Goal: Task Accomplishment & Management: Complete application form

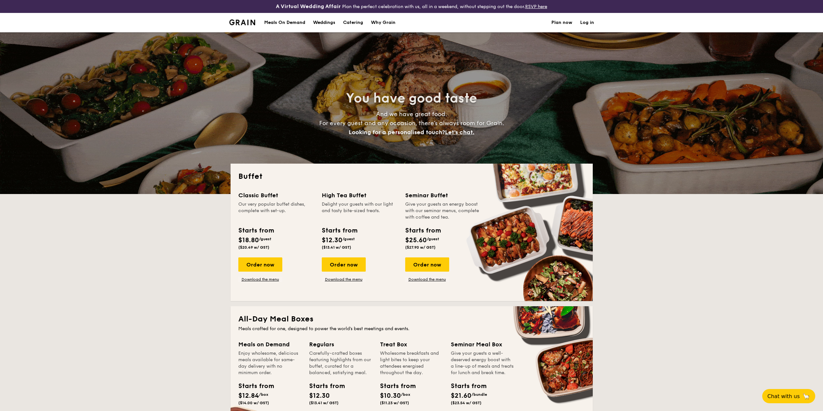
select select
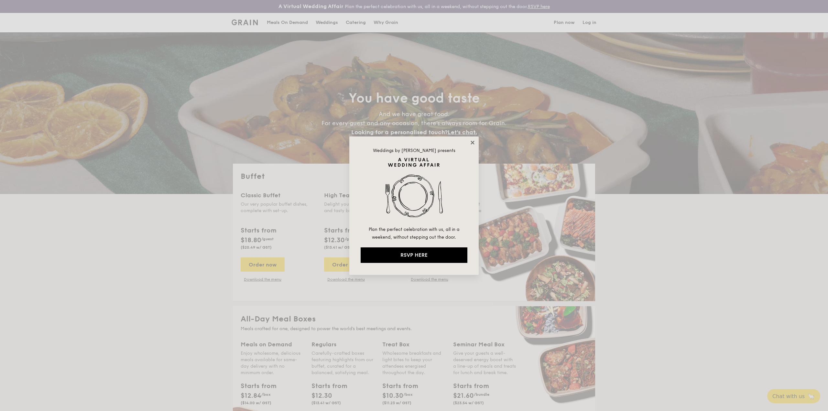
click at [471, 143] on icon at bounding box center [472, 143] width 6 height 6
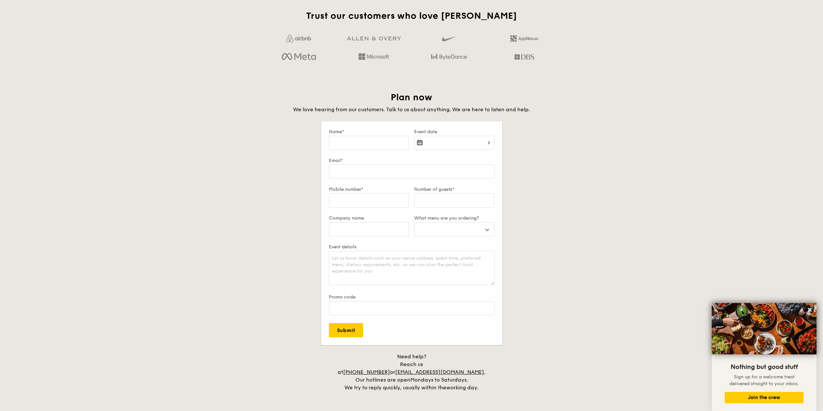
scroll to position [1034, 0]
click at [438, 172] on input "Email*" at bounding box center [412, 171] width 166 height 14
click at [461, 234] on select "Buffet Mini Buffet High Tea Canapés Meal Boxes Wedding" at bounding box center [454, 229] width 80 height 14
click at [463, 227] on select "Buffet Mini Buffet High Tea Canapés Meal Boxes Wedding" at bounding box center [454, 229] width 80 height 14
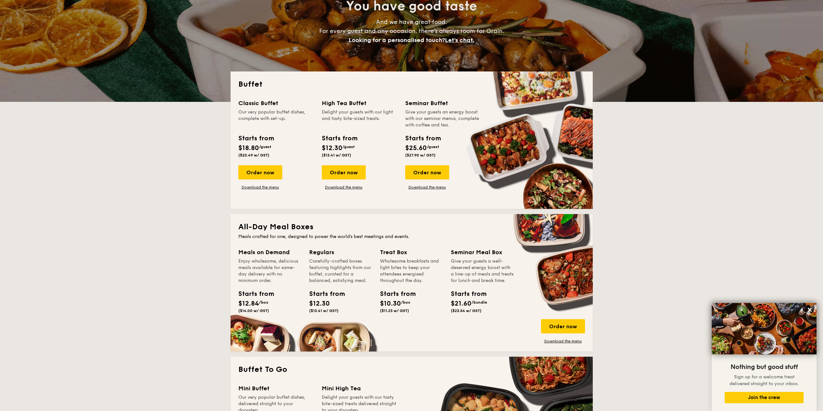
scroll to position [97, 0]
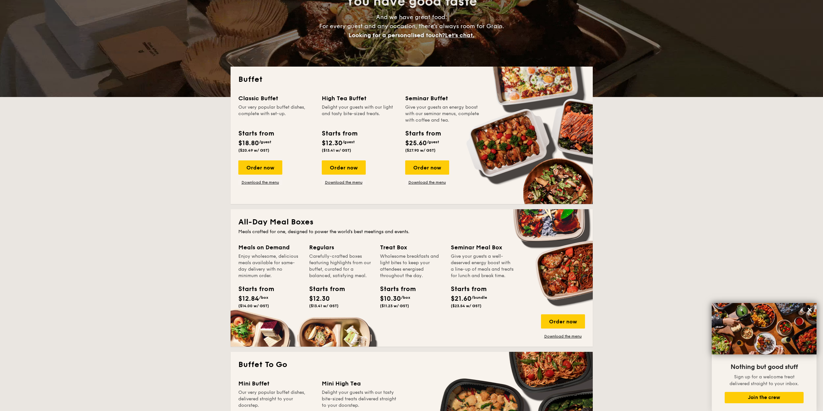
click at [435, 115] on div "Give your guests an energy boost with our seminar menus, complete with coffee a…" at bounding box center [443, 113] width 76 height 19
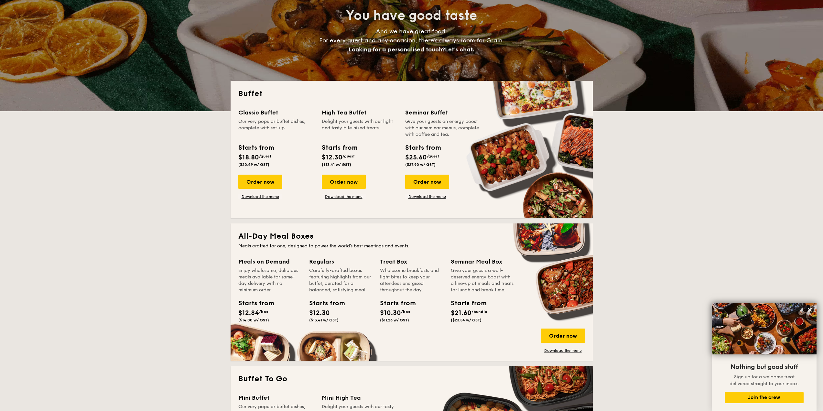
scroll to position [0, 0]
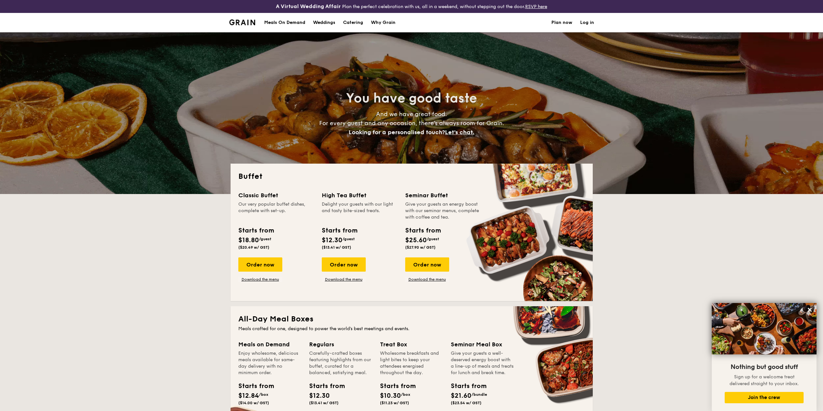
click at [288, 23] on div "Meals On Demand" at bounding box center [284, 22] width 41 height 19
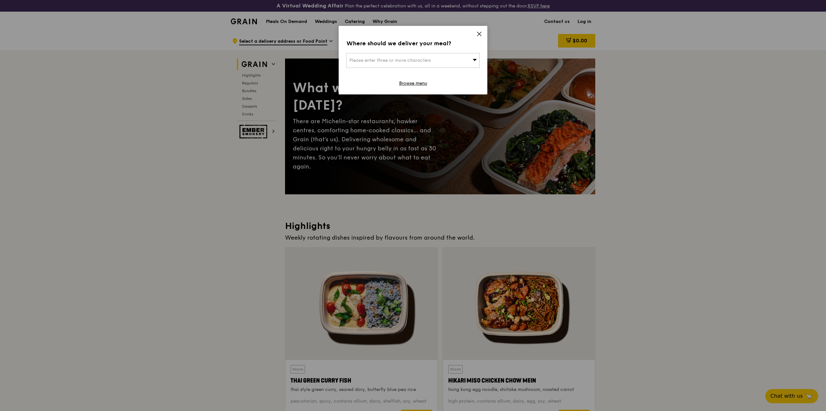
click at [483, 35] on div "Where should we deliver your meal? Please enter three or more characters Browse…" at bounding box center [413, 60] width 149 height 69
click at [482, 34] on div "Where should we deliver your meal? Please enter three or more characters Browse…" at bounding box center [413, 60] width 149 height 69
click at [481, 33] on icon at bounding box center [480, 34] width 6 height 6
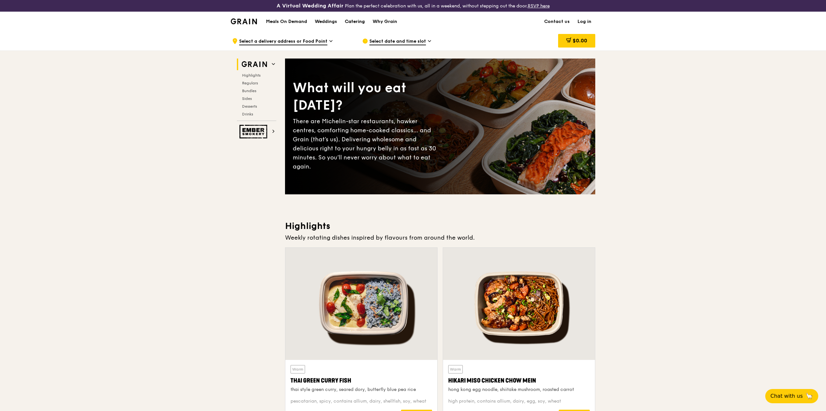
click at [354, 24] on div "Catering" at bounding box center [355, 21] width 20 height 19
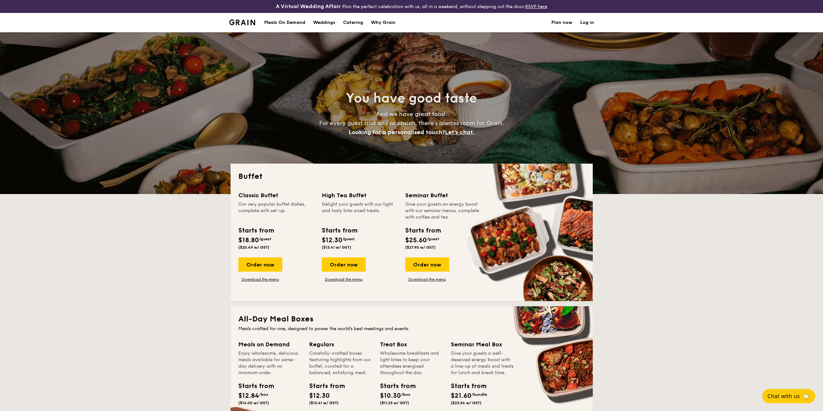
select select
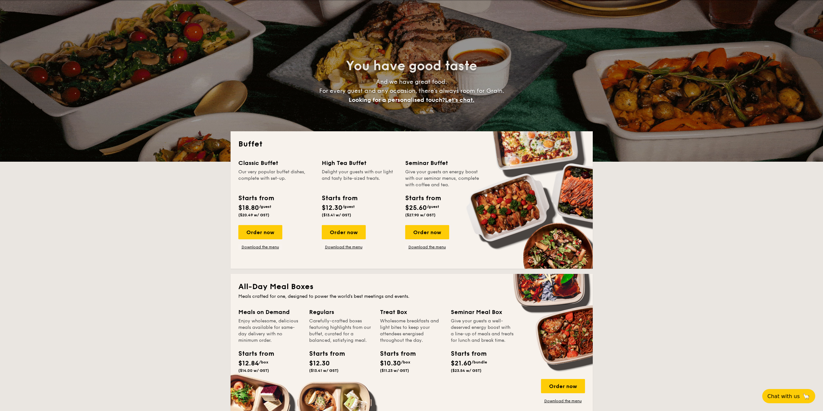
scroll to position [65, 0]
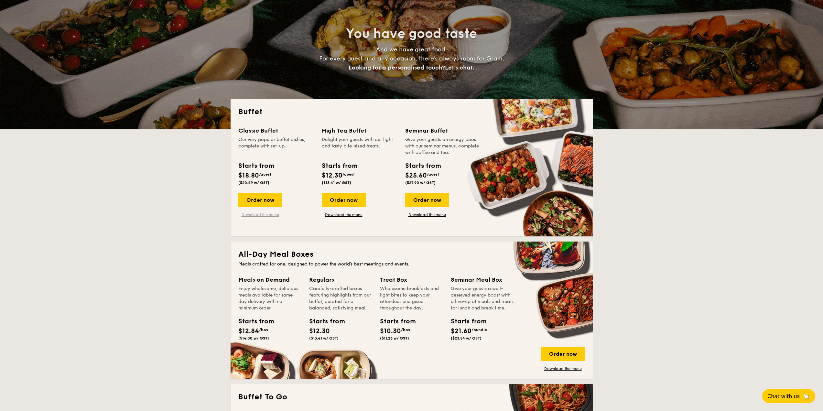
click at [269, 215] on link "Download the menu" at bounding box center [260, 214] width 44 height 5
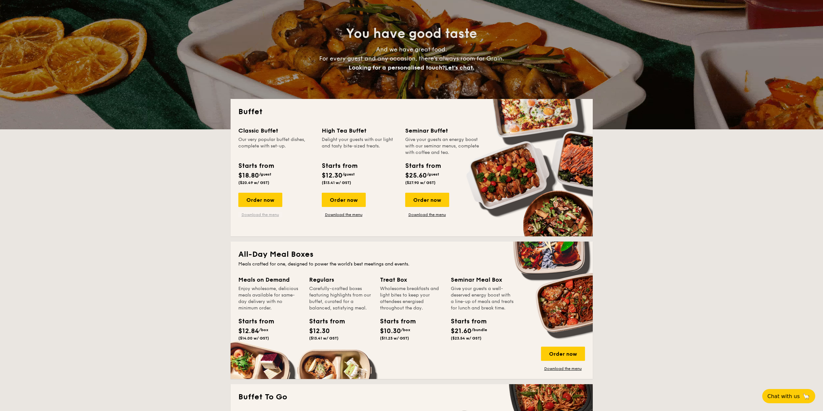
click at [272, 214] on link "Download the menu" at bounding box center [260, 214] width 44 height 5
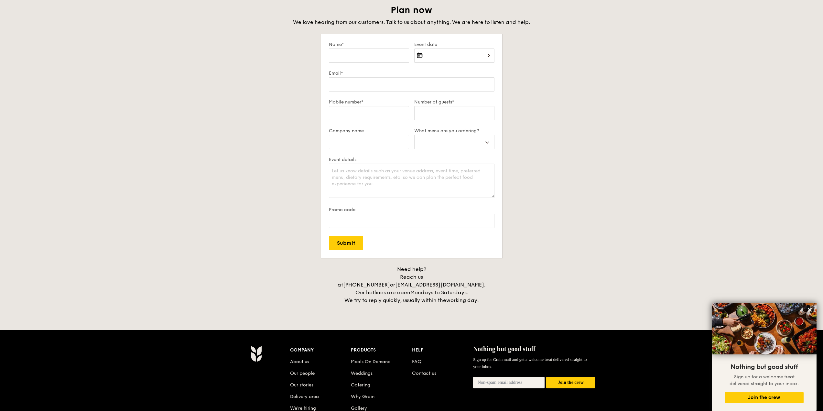
scroll to position [1127, 0]
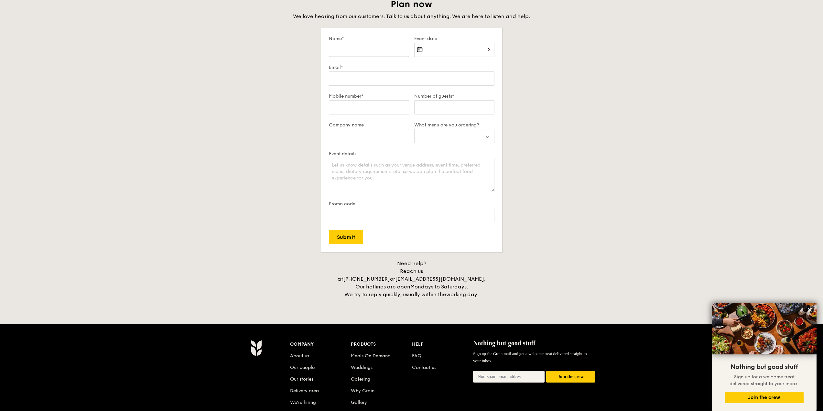
click at [379, 50] on input "Name*" at bounding box center [369, 50] width 80 height 14
type input "W"
select select
type input "We"
select select
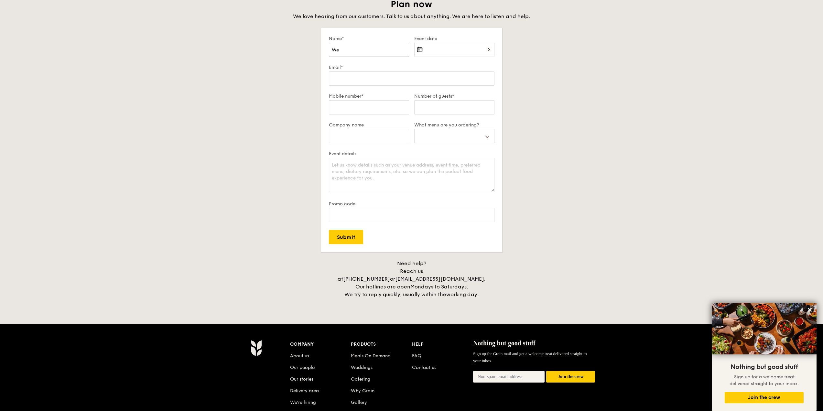
type input "Wee"
select select
type input "Wee"
select select
type input "Wee Y"
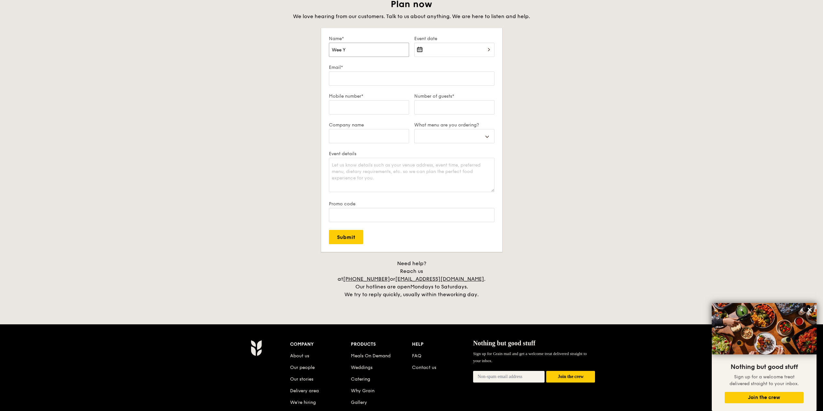
select select
type input "Wee Yo"
select select
type input "Wee Yo n"
select select
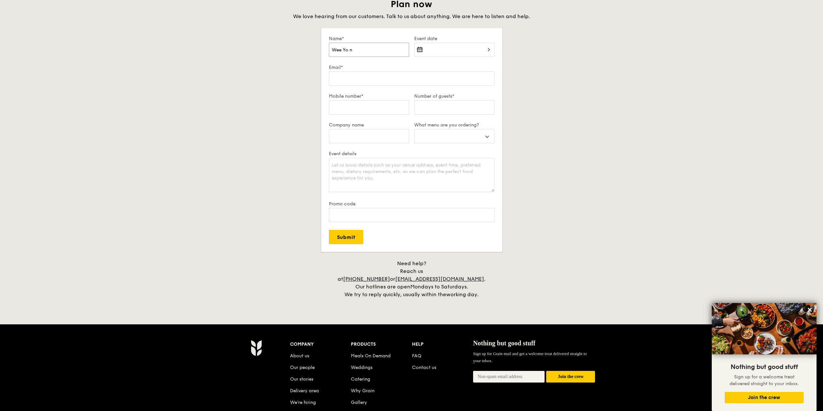
type input "Wee Yo ng"
select select
type input "Wee Yo ng"
select select
type input "Wee Yo ng J"
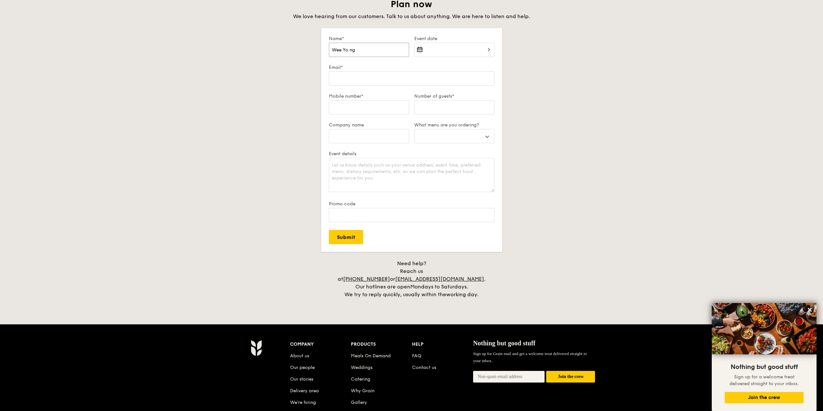
select select
type input "Wee Yo ng"
select select
type input "Wee Yo ng"
select select
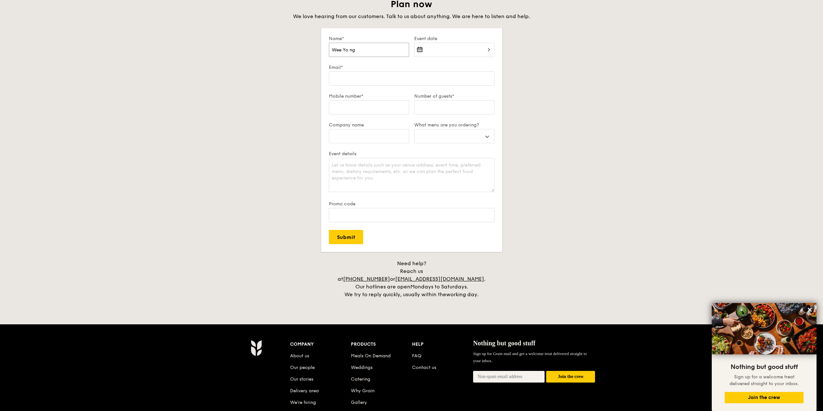
type input "Wee Yo n"
select select
type input "Wee Yo"
select select
type input "Wee Yo"
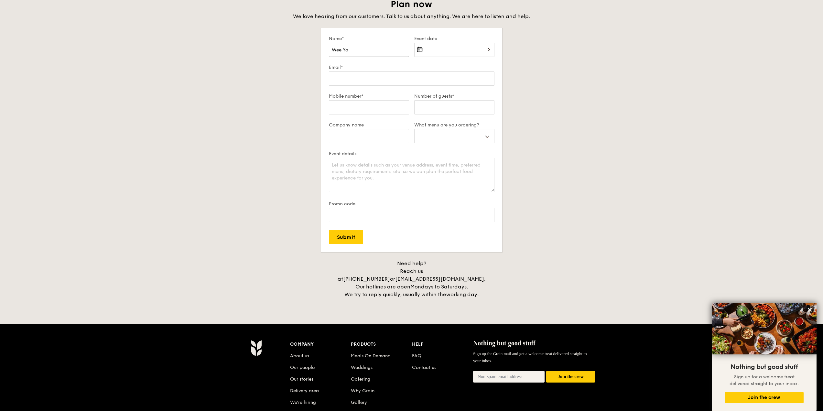
select select
type input "Wee Yon"
select select
type input "Wee Yong"
select select
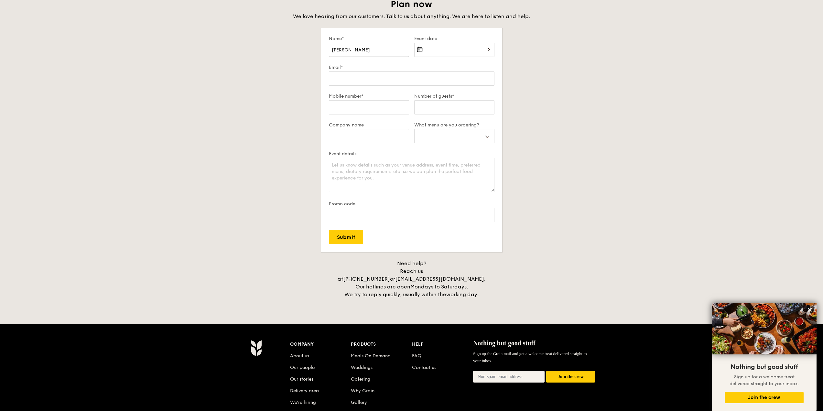
type input "Wee Yong"
select select
type input "Wee Yong J"
select select
type input "Wee Yong Ji"
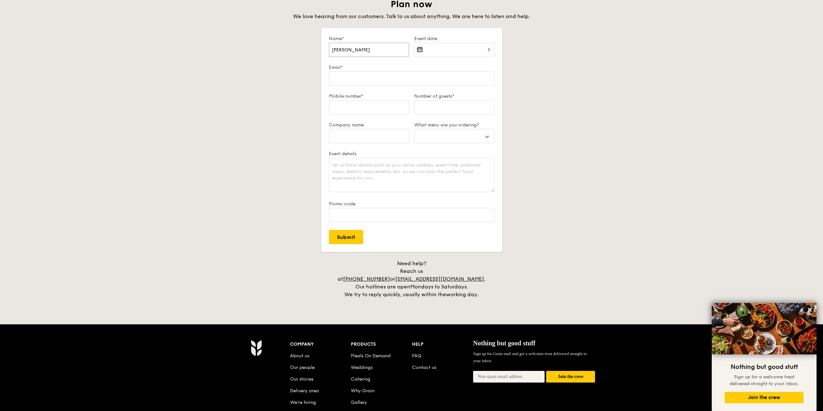
select select
type input "Wee Yong Jie"
select select
type input "Wee Yong Jie"
click at [451, 48] on div at bounding box center [454, 54] width 80 height 22
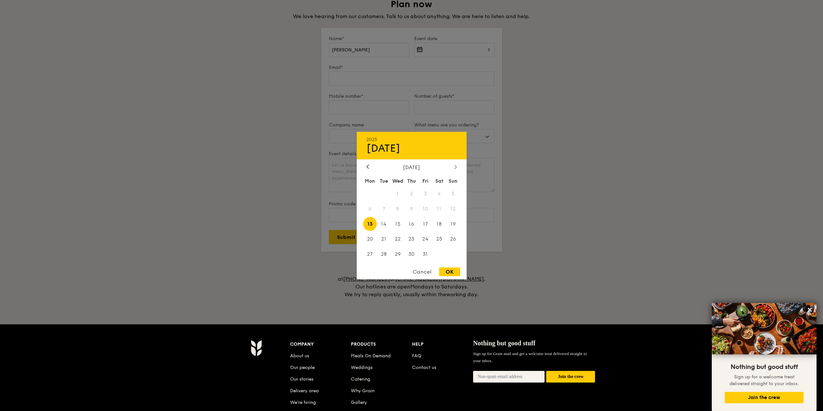
click at [454, 167] on div at bounding box center [456, 167] width 6 height 6
click at [425, 253] on span "28" at bounding box center [425, 254] width 14 height 14
click at [448, 271] on div "OK" at bounding box center [449, 271] width 21 height 9
type input "Nov 28, 2025"
select select
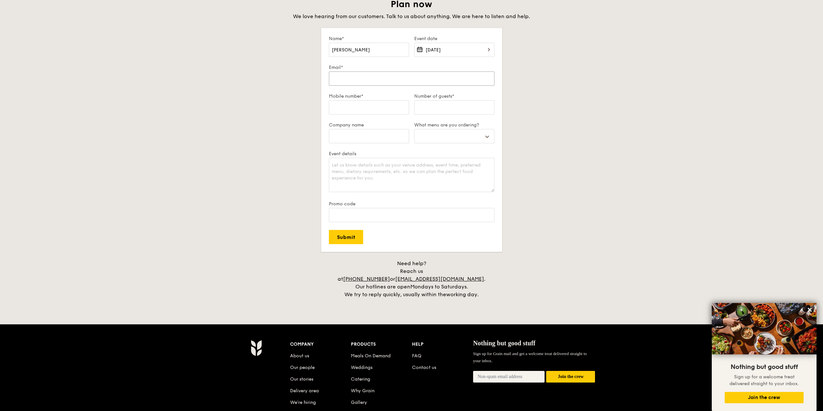
click at [379, 82] on input "Email*" at bounding box center [412, 78] width 166 height 14
type input "yong.jie.wee@pwc.com"
select select
click at [368, 107] on input "Mobile number*" at bounding box center [369, 107] width 80 height 14
type input "8"
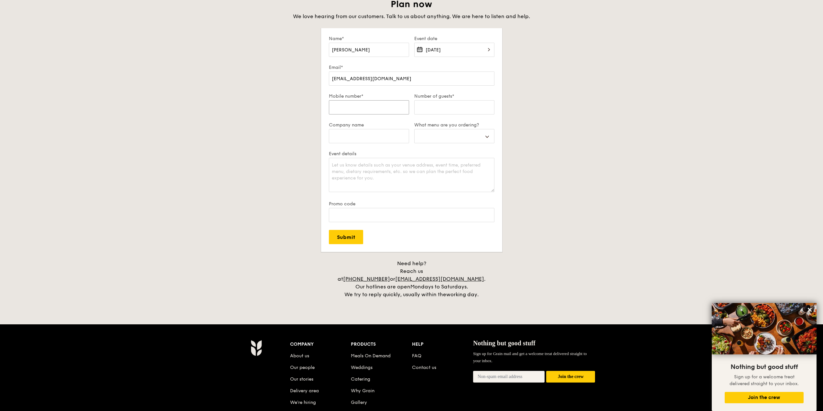
select select
type input "8"
select select
type input "88"
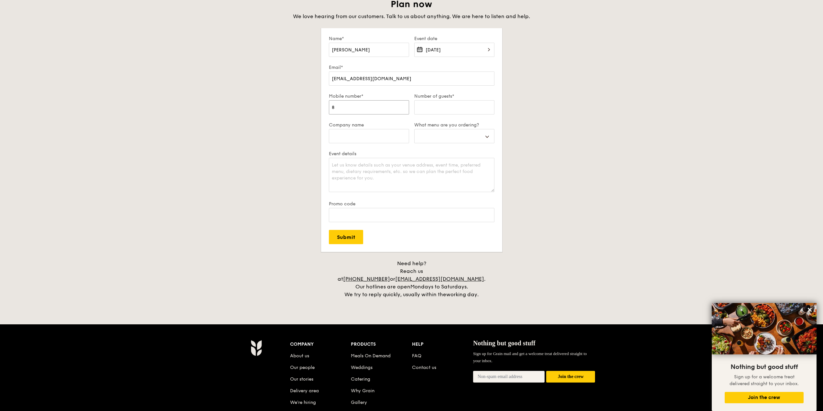
select select
type input "886"
select select
type input "8868"
select select
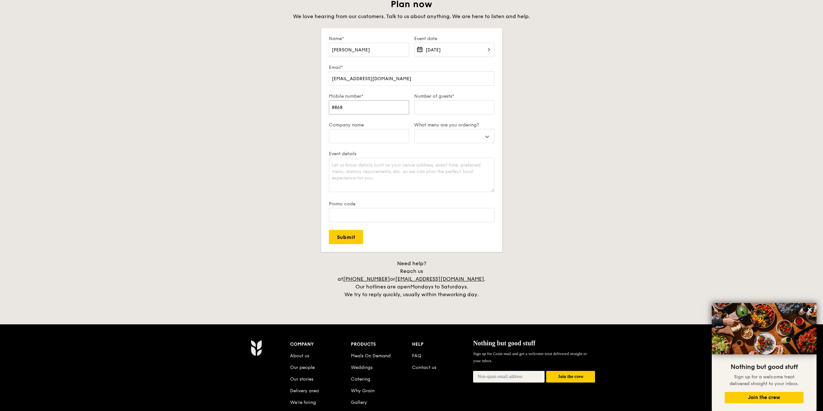
type input "8868"
select select
type input "8868 9"
select select
type input "8868 98"
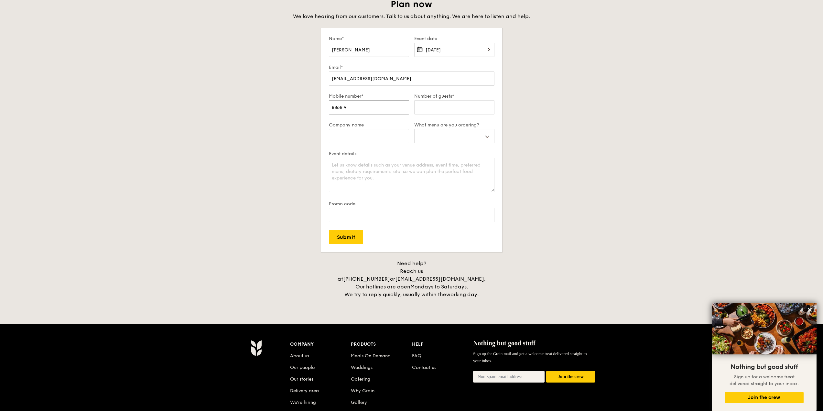
select select
type input "8868 982"
select select
type input "8868 9826"
select select
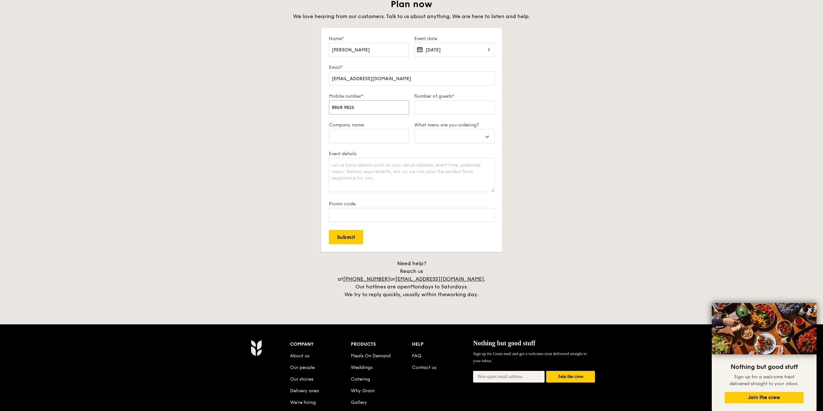
type input "8868 9826"
click at [345, 137] on input "Company name" at bounding box center [369, 136] width 80 height 14
type input "P"
select select
type input "Pr"
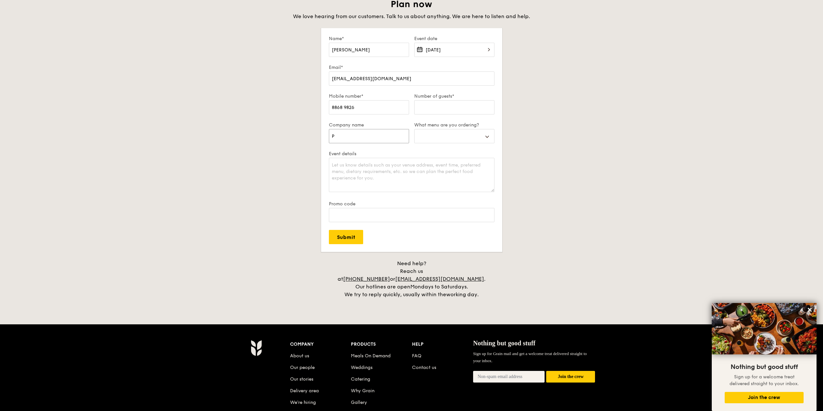
select select
type input "Pri"
select select
type input "Pric"
select select
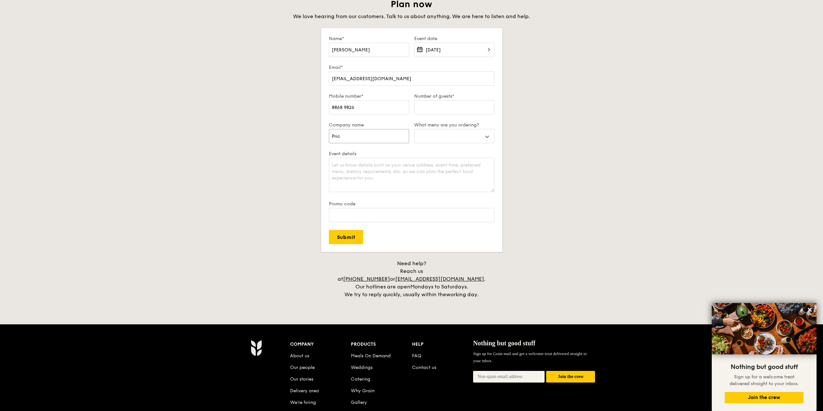
type input "Price"
select select
type input "Pric"
select select
type input "Pri"
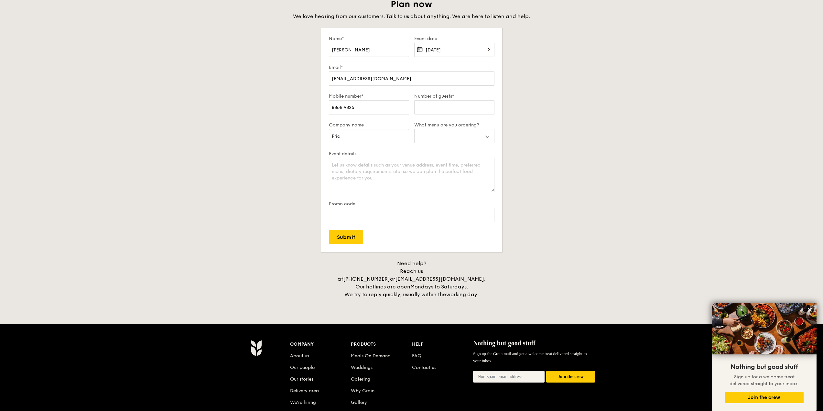
select select
type input "Pr"
select select
type input "P"
select select
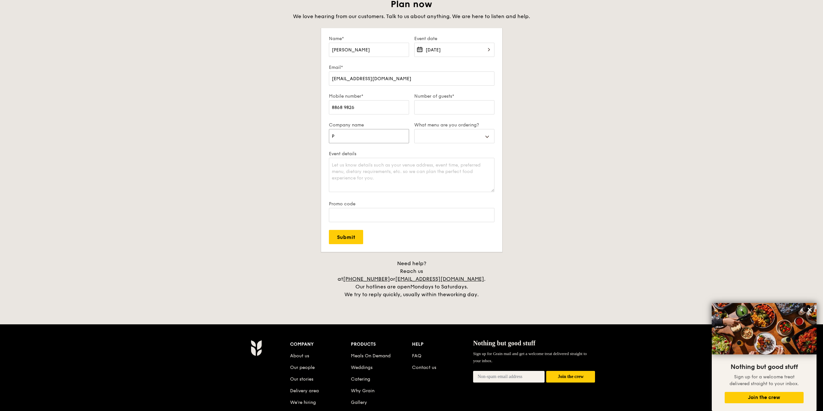
type input "Pw"
select select
type input "PwC"
select select
type input "PwC"
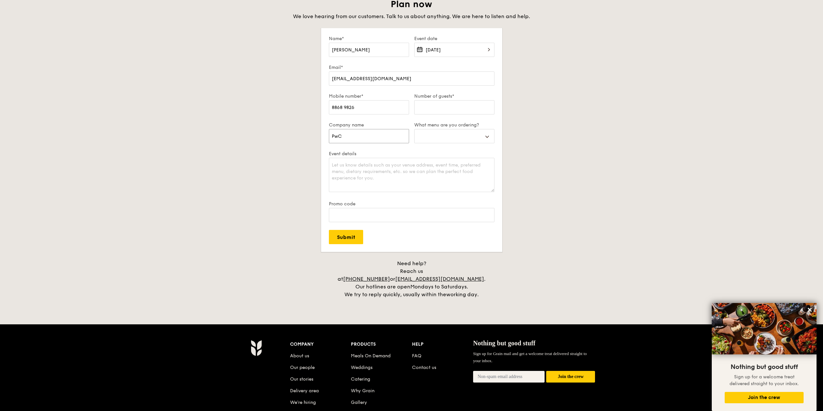
select select
type input "PwC S"
select select
type input "PwC Si"
select select
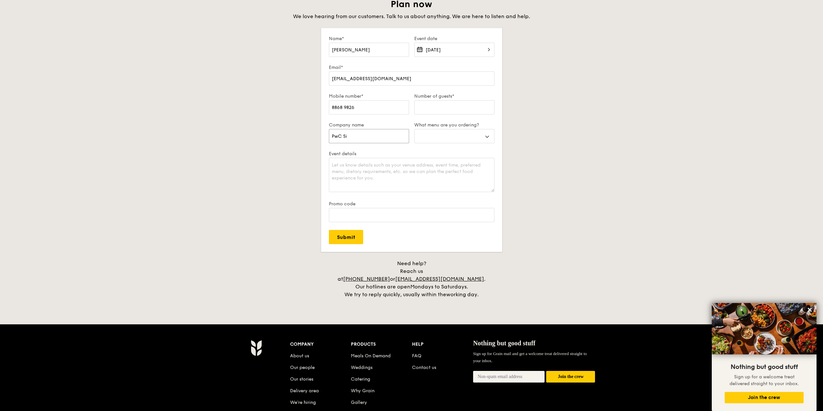
type input "PwC Sin"
select select
type input "PwC Sing"
select select
type input "PwC Singa"
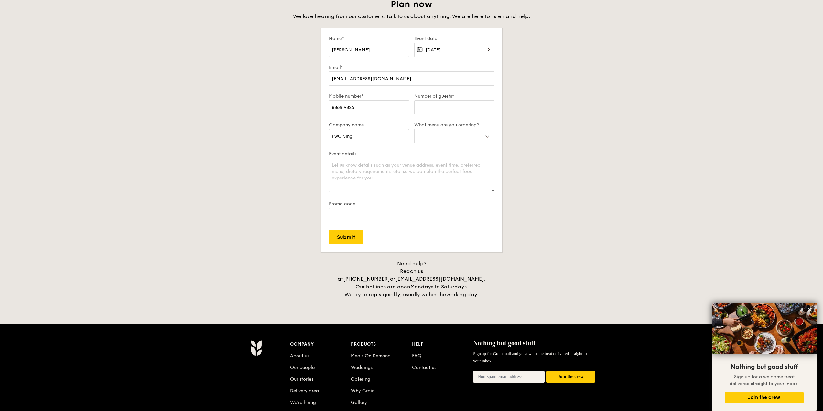
select select
type input "PwC Singap"
select select
type input "PwC Singapo"
select select
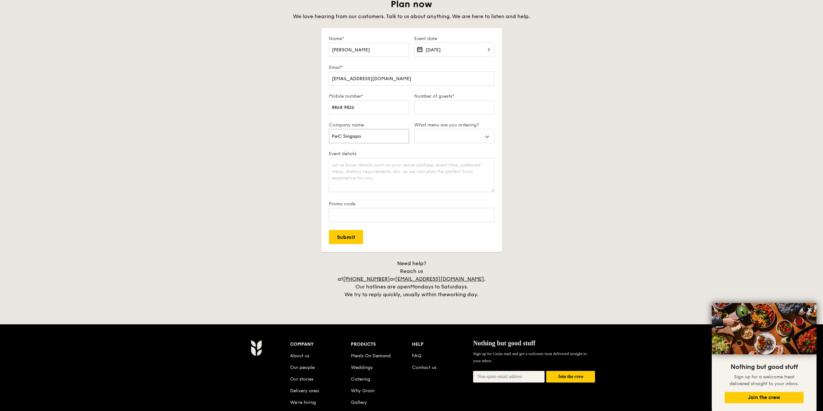
type input "PwC Singapor"
select select
type input "PwC Singapore"
select select
type input "PwC Singapore"
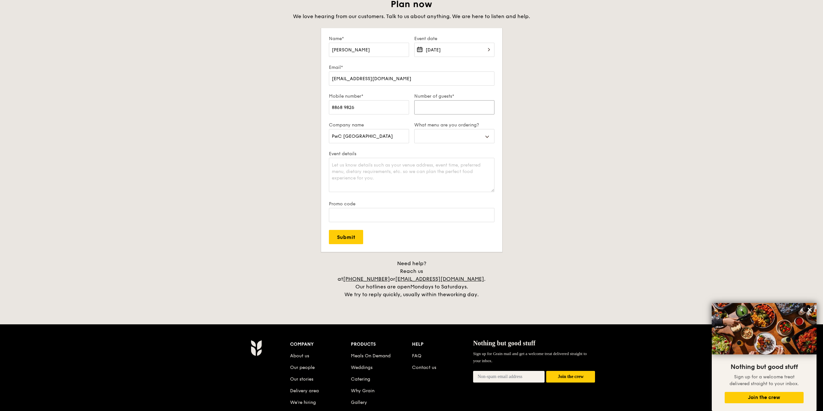
click at [439, 109] on input "Number of guests*" at bounding box center [454, 107] width 80 height 14
type input "5"
select select
type input "50"
select select
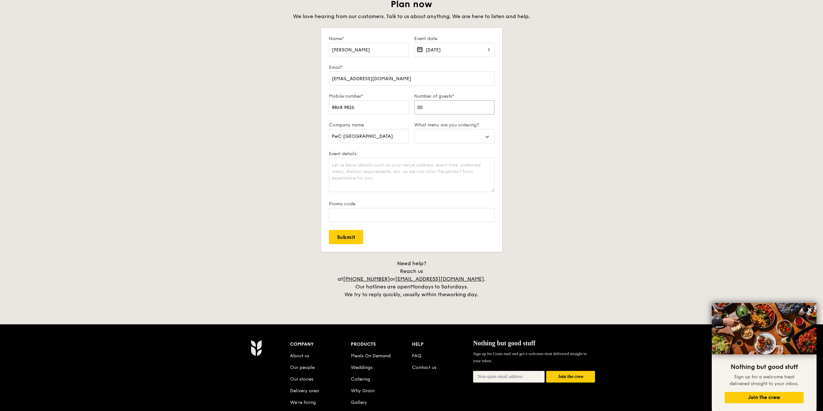
type input "50"
click at [432, 135] on select "Buffet Mini Buffet High Tea Canapés Meal Boxes Wedding" at bounding box center [454, 136] width 80 height 14
select select "buffet"
click at [414, 129] on select "Buffet Mini Buffet High Tea Canapés Meal Boxes Wedding" at bounding box center [454, 136] width 80 height 14
click at [389, 169] on textarea "Event details" at bounding box center [412, 175] width 166 height 34
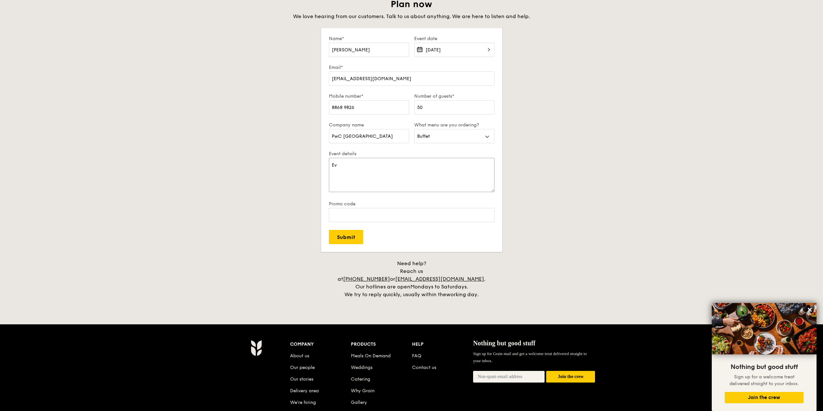
type textarea "E"
type textarea "T"
click at [420, 172] on textarea "Set-up time: 5.45 pm (Time may be varies and will update accordingly) Budget: $…" at bounding box center [412, 175] width 166 height 34
drag, startPoint x: 369, startPoint y: 165, endPoint x: 365, endPoint y: 165, distance: 3.9
click at [365, 165] on textarea "Set-up time: 5.45 pm (Time may be varies and will update accordingly) Budget: $…" at bounding box center [412, 175] width 166 height 34
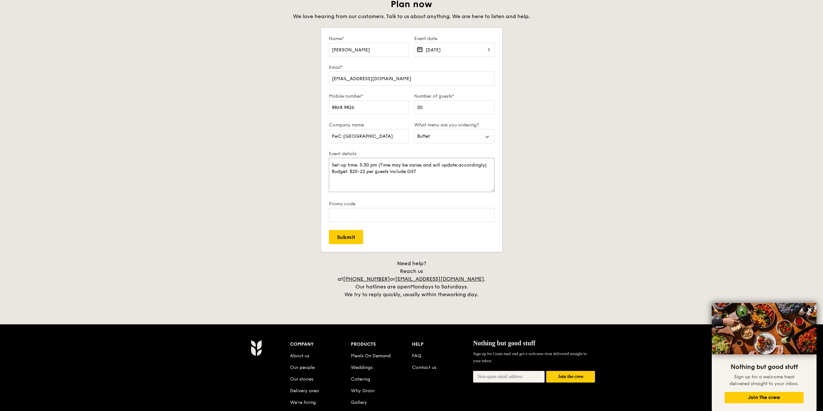
click at [419, 171] on textarea "Set-up time: 5.30 pm (Time may be varies and will update accordingly) Budget: $…" at bounding box center [412, 175] width 166 height 34
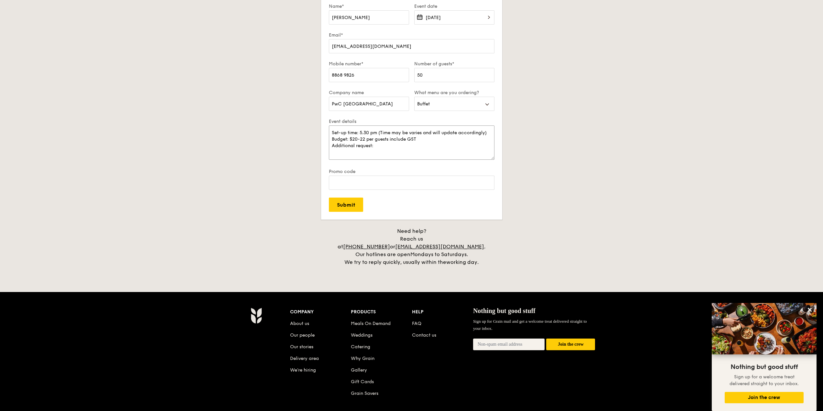
scroll to position [13, 0]
click at [344, 142] on textarea "Set-up time: 5.30 pm (Time may be varies and will update accordingly) Budget: $…" at bounding box center [412, 142] width 166 height 34
click at [337, 145] on textarea "Set-up time: 5.30 pm (Time may be varies and will update accordingly) Budget: $…" at bounding box center [412, 142] width 166 height 34
drag, startPoint x: 368, startPoint y: 146, endPoint x: 339, endPoint y: 147, distance: 29.4
click at [339, 147] on textarea "Set-up time: 5.30 pm (Time may be varies and will update accordingly) Budget: $…" at bounding box center [412, 142] width 166 height 34
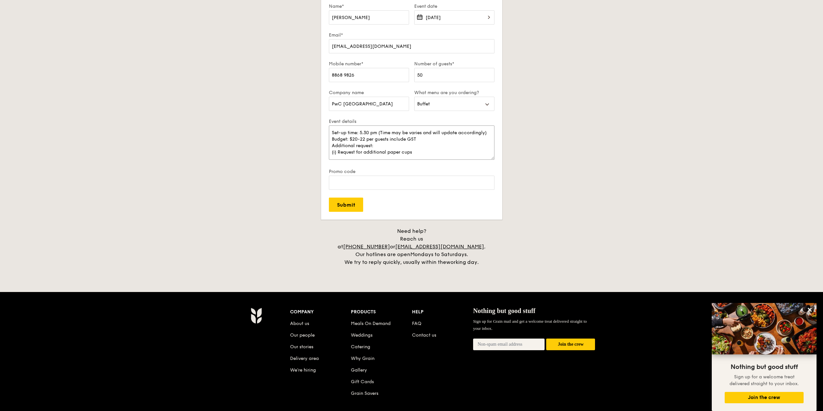
click at [431, 145] on textarea "Set-up time: 5.30 pm (Time may be varies and will update accordingly) Budget: $…" at bounding box center [412, 142] width 166 height 34
click at [413, 145] on textarea "Set-up time: 5.30 pm (Time may be varies and will update accordingly) Budget: $…" at bounding box center [412, 142] width 166 height 34
click at [366, 152] on textarea "Set-up time: 5.30 pm (Time may be varies and will update accordingly) Budget: $…" at bounding box center [412, 142] width 166 height 34
click at [472, 145] on textarea "Set-up time: 5.30 pm (Time may be varies and will update accordingly) Budget: $…" at bounding box center [412, 142] width 166 height 34
paste textarea "Are disposables and warmers included"
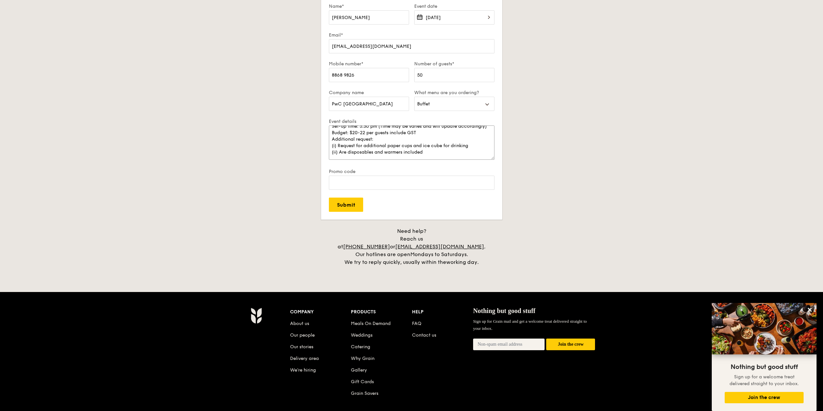
drag, startPoint x: 348, startPoint y: 152, endPoint x: 339, endPoint y: 151, distance: 8.7
click at [339, 151] on textarea "Set-up time: 5.30 pm (Time may be varies and will update accordingly) Budget: $…" at bounding box center [412, 142] width 166 height 34
click at [417, 151] on textarea "Set-up time: 5.30 pm (Time may be varies and will update accordingly) Budget: $…" at bounding box center [412, 142] width 166 height 34
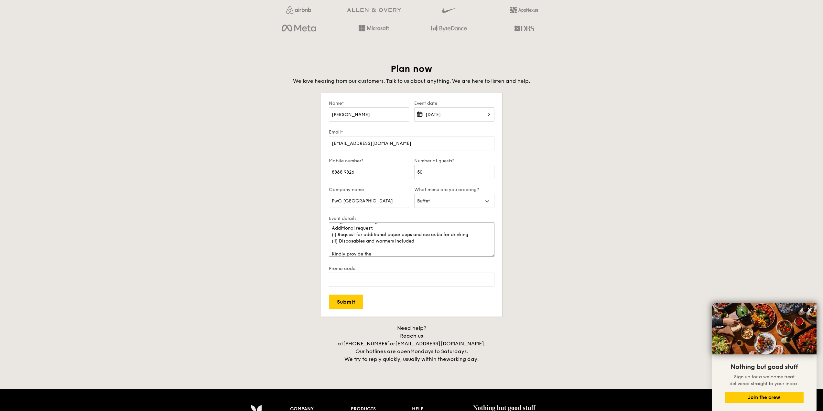
scroll to position [39, 0]
click at [384, 237] on textarea "Set-up time: 5.30 pm (Time may be varies and will update accordingly) Budget: $…" at bounding box center [412, 239] width 166 height 34
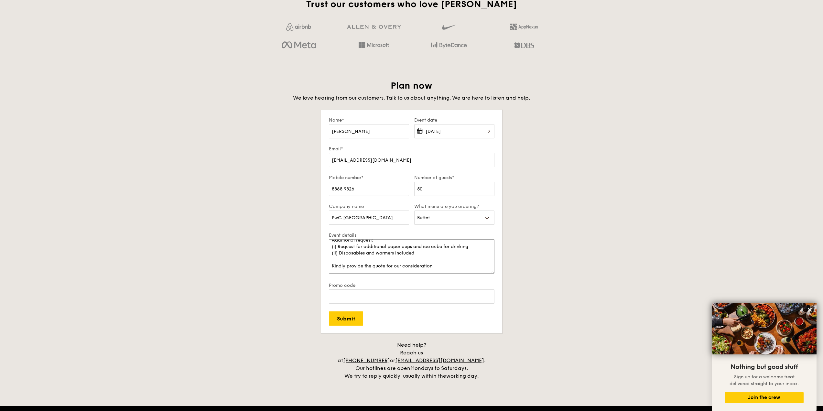
click at [372, 253] on textarea "Set-up time: 5.30 pm (Time may be varies and will update accordingly) Budget: $…" at bounding box center [412, 256] width 166 height 34
click at [382, 252] on textarea "Set-up time: 5.30 pm (Time may be varies and will update accordingly) Budget: $…" at bounding box center [412, 256] width 166 height 34
type textarea "Set-up time: 5.30 pm (Time may be varies and will update accordingly) Budget: $…"
click at [347, 318] on input "Submit" at bounding box center [346, 318] width 34 height 14
click at [344, 188] on input "8868 9826" at bounding box center [369, 189] width 80 height 14
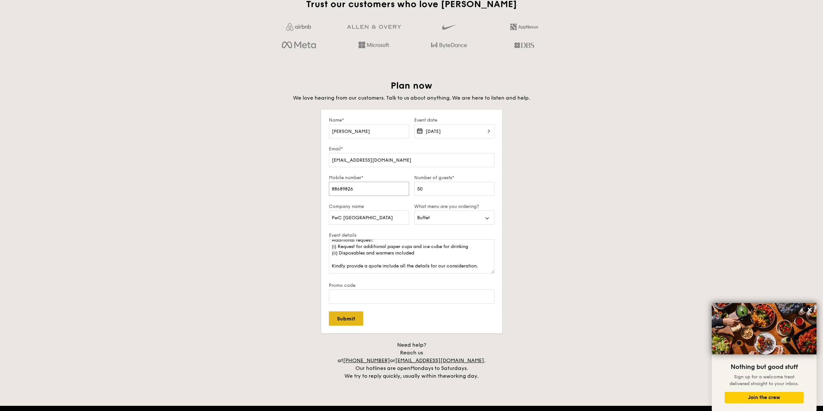
type input "88689826"
click at [352, 317] on input "Submit" at bounding box center [346, 318] width 34 height 14
select select
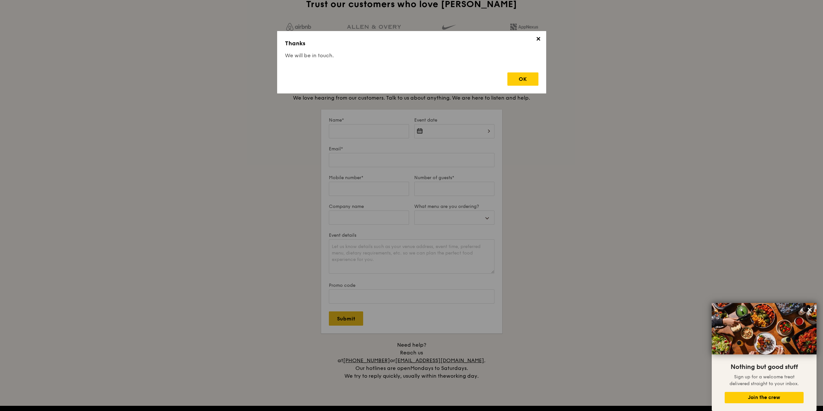
scroll to position [0, 0]
click at [522, 79] on div "OK" at bounding box center [522, 78] width 31 height 13
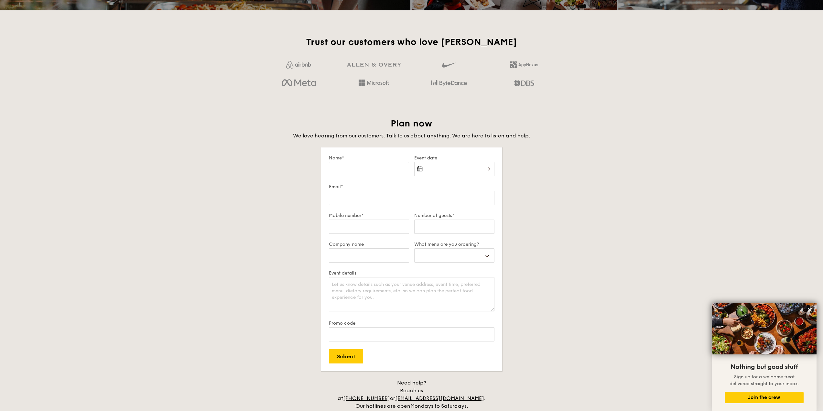
scroll to position [998, 0]
